Goal: Transaction & Acquisition: Purchase product/service

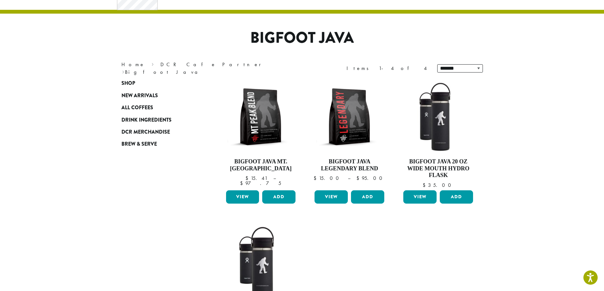
scroll to position [15, 0]
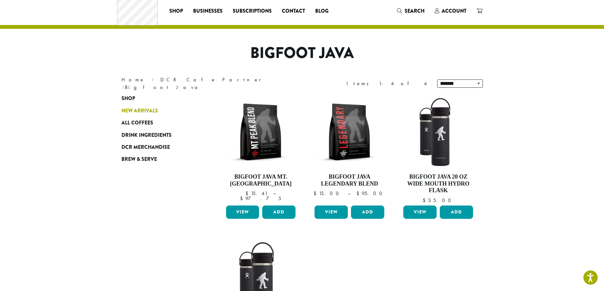
click at [149, 114] on span "New Arrivals" at bounding box center [139, 111] width 36 height 8
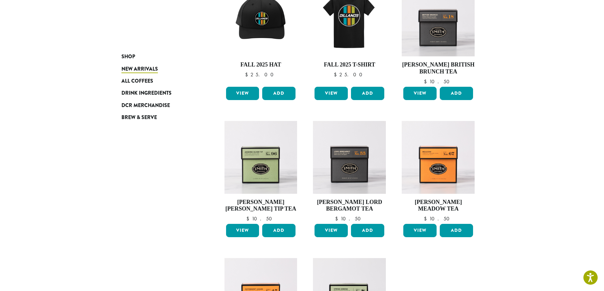
scroll to position [475, 0]
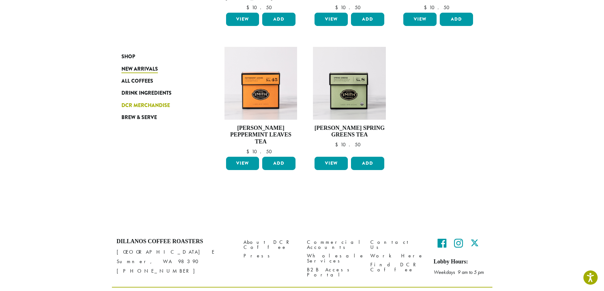
click at [151, 103] on span "DCR Merchandise" at bounding box center [145, 106] width 48 height 8
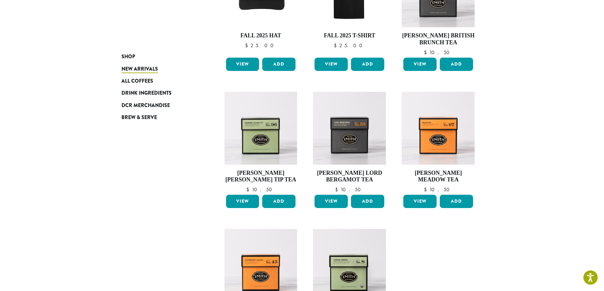
scroll to position [152, 0]
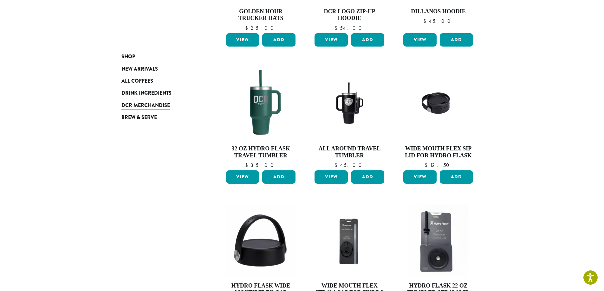
scroll to position [475, 0]
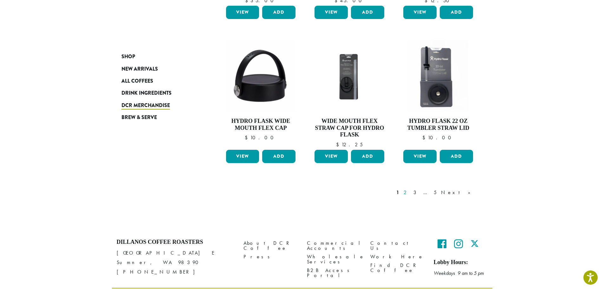
click at [410, 191] on link "2" at bounding box center [406, 193] width 8 height 8
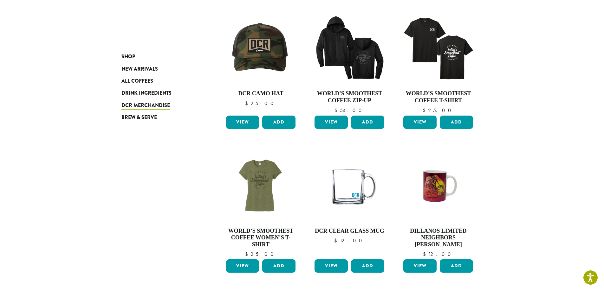
scroll to position [250, 0]
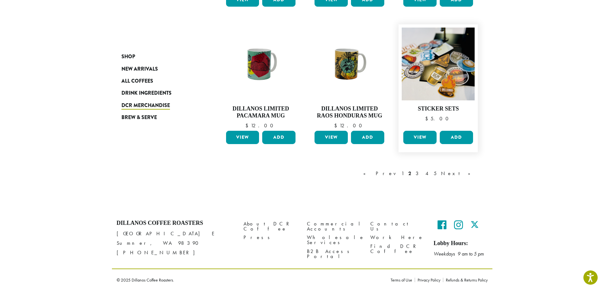
drag, startPoint x: 468, startPoint y: 168, endPoint x: 475, endPoint y: 151, distance: 18.9
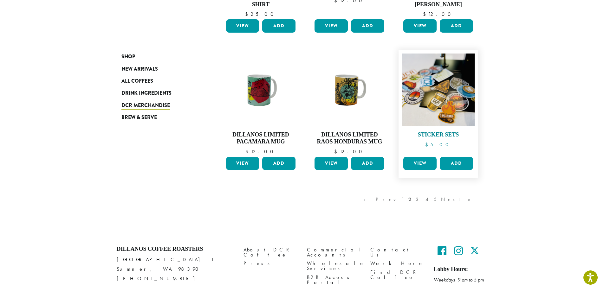
click at [449, 107] on img at bounding box center [437, 90] width 73 height 73
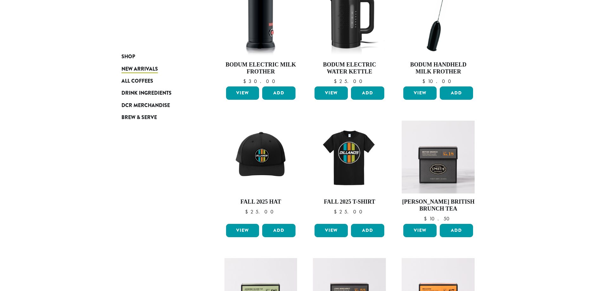
scroll to position [127, 0]
drag, startPoint x: 535, startPoint y: 109, endPoint x: 532, endPoint y: 110, distance: 3.3
